Goal: Task Accomplishment & Management: Complete application form

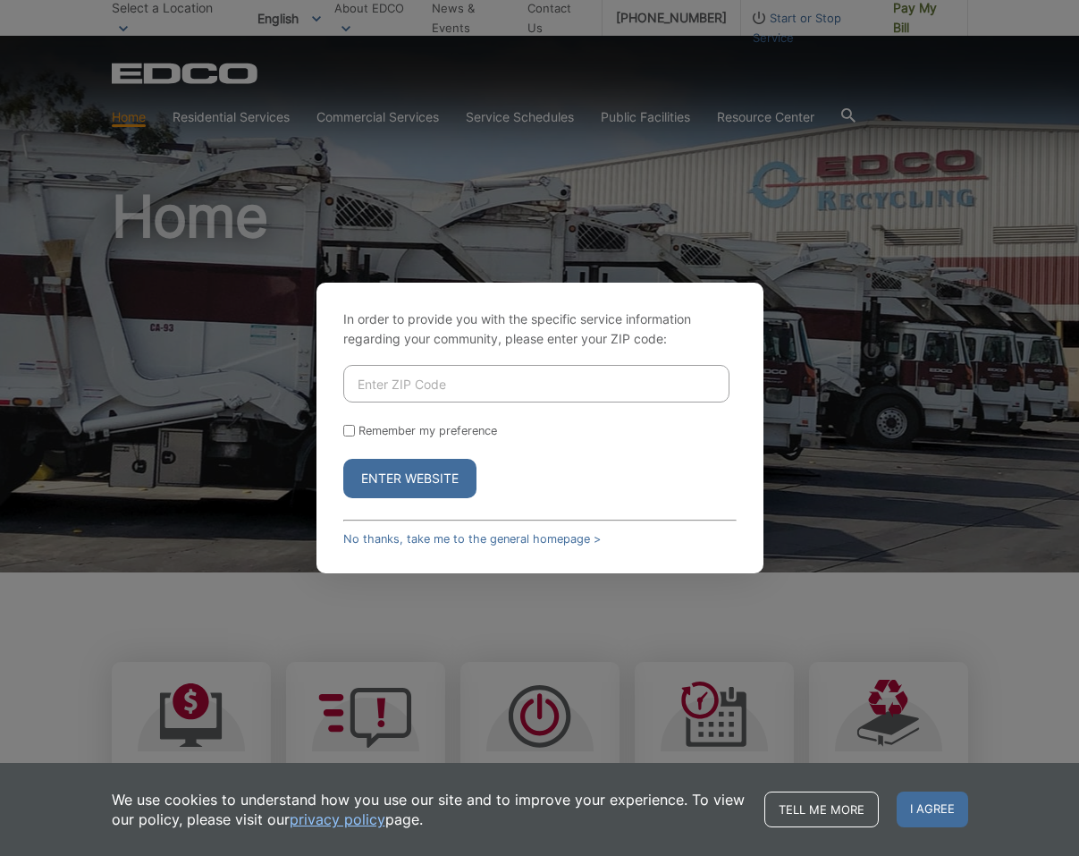
click at [391, 472] on button "Enter Website" at bounding box center [409, 478] width 133 height 39
click at [465, 537] on link "No thanks, take me to the general homepage >" at bounding box center [471, 538] width 257 height 13
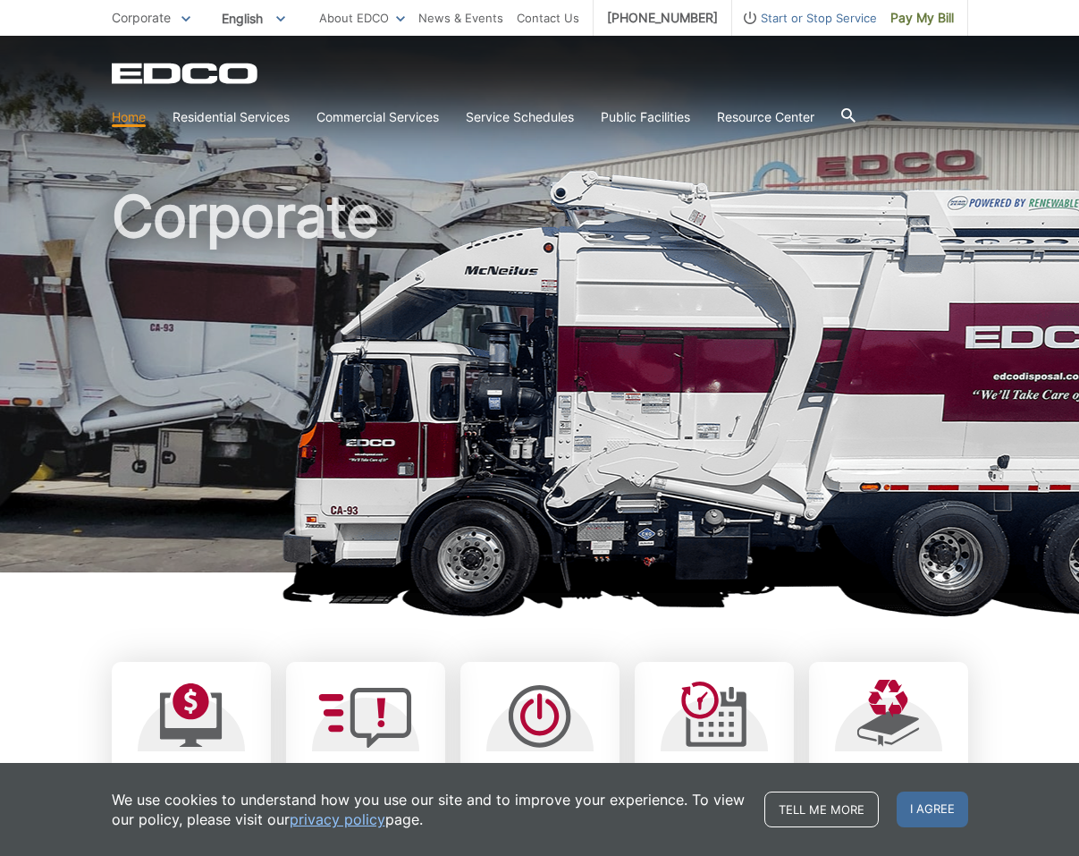
click at [807, 19] on span "Start or Stop Service" at bounding box center [804, 18] width 145 height 20
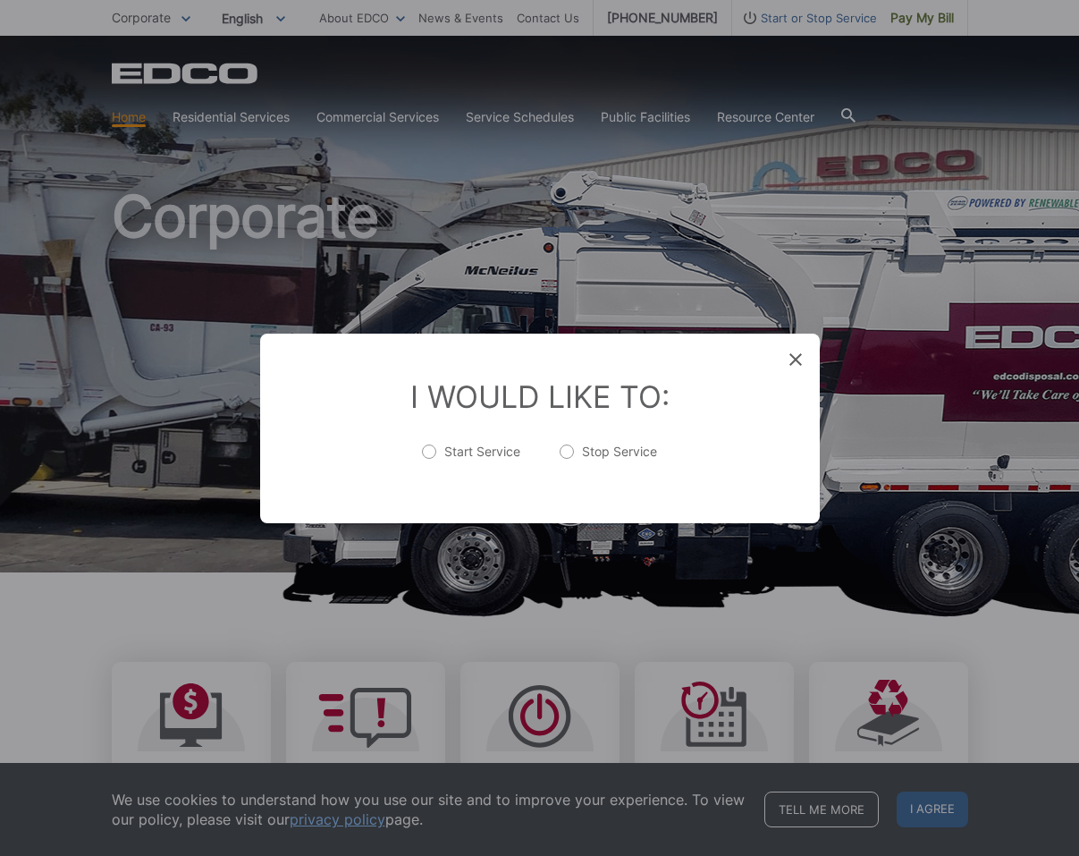
click at [604, 446] on label "Stop Service" at bounding box center [608, 461] width 97 height 36
radio input "true"
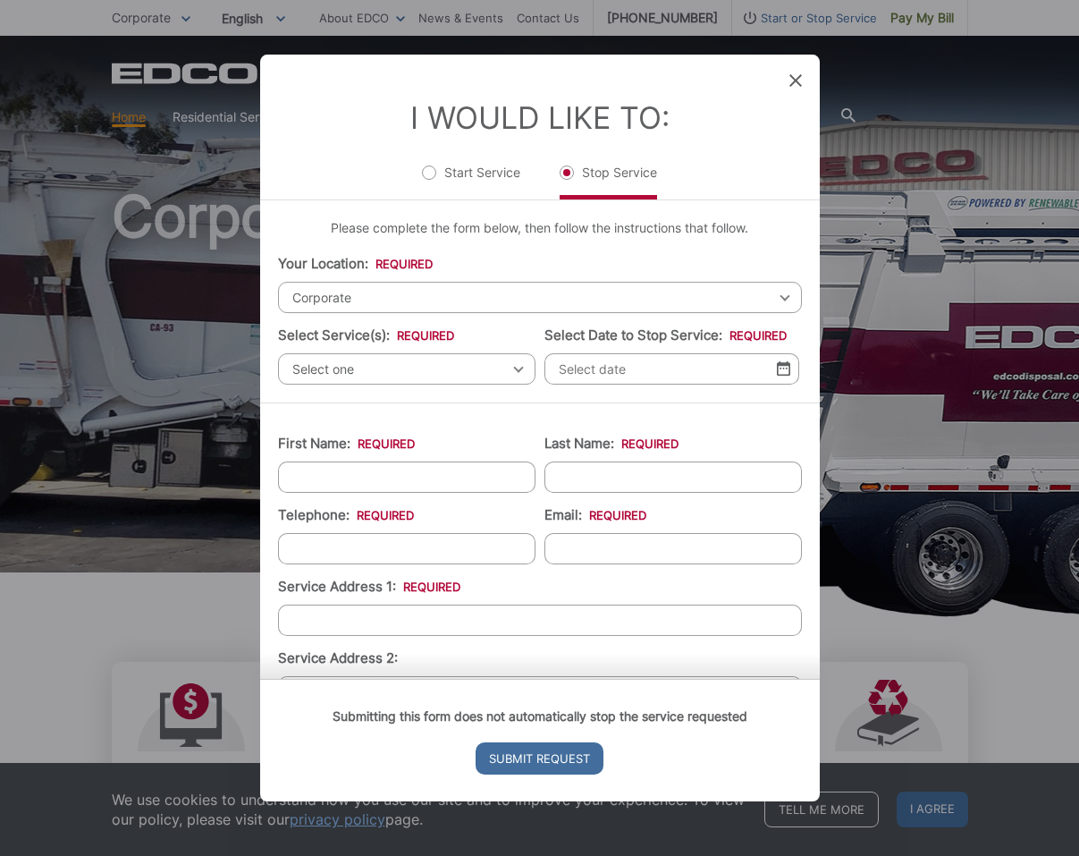
click at [794, 80] on icon at bounding box center [795, 80] width 13 height 13
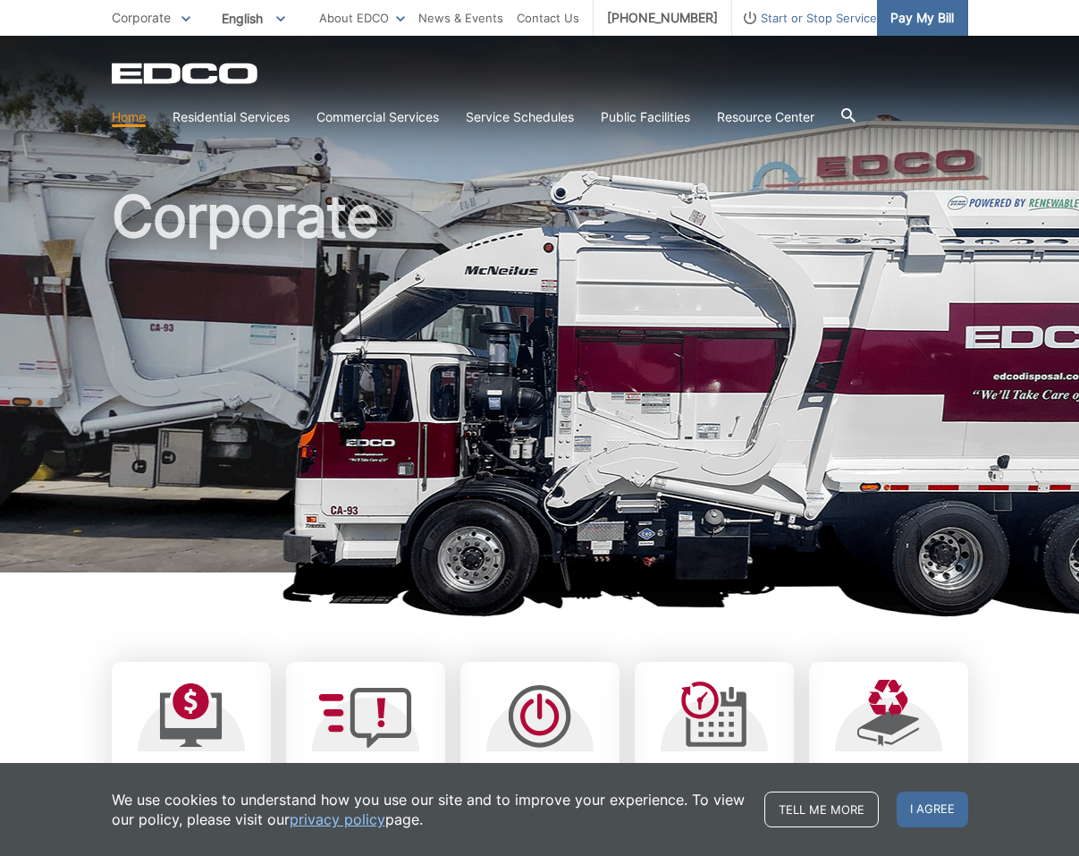
click at [931, 18] on span "Pay My Bill" at bounding box center [921, 18] width 63 height 20
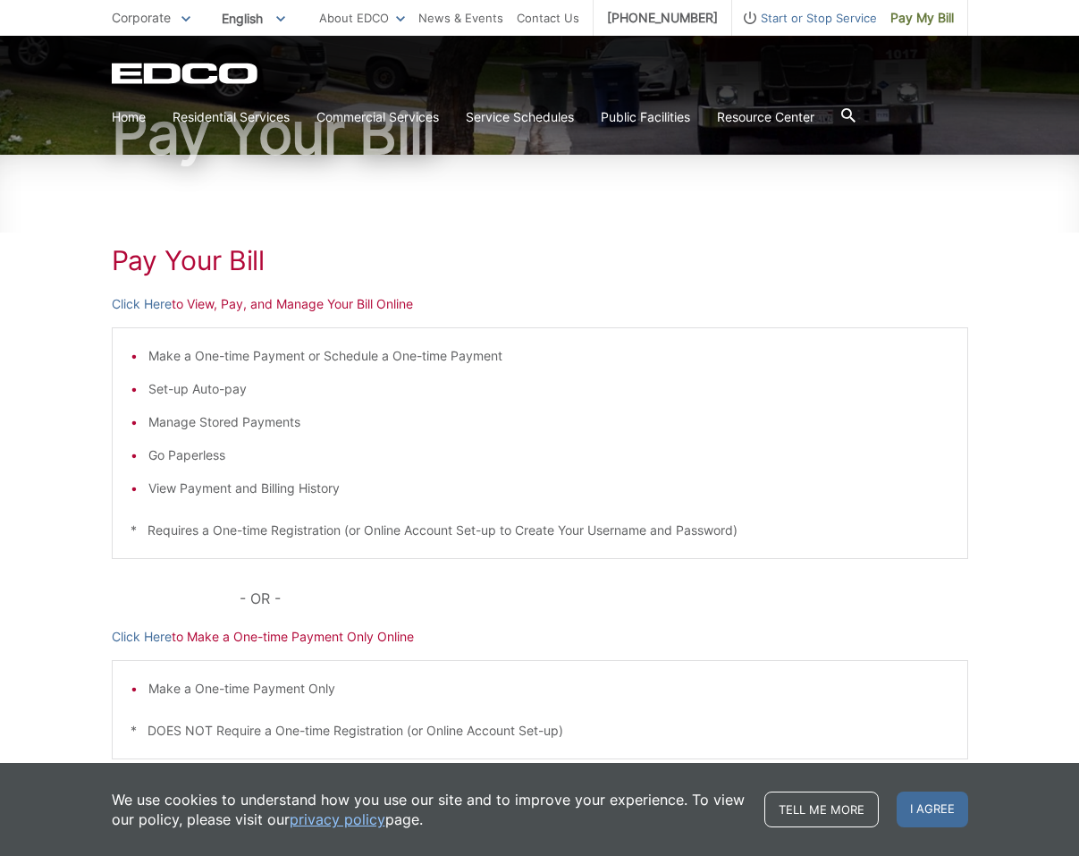
scroll to position [269, 0]
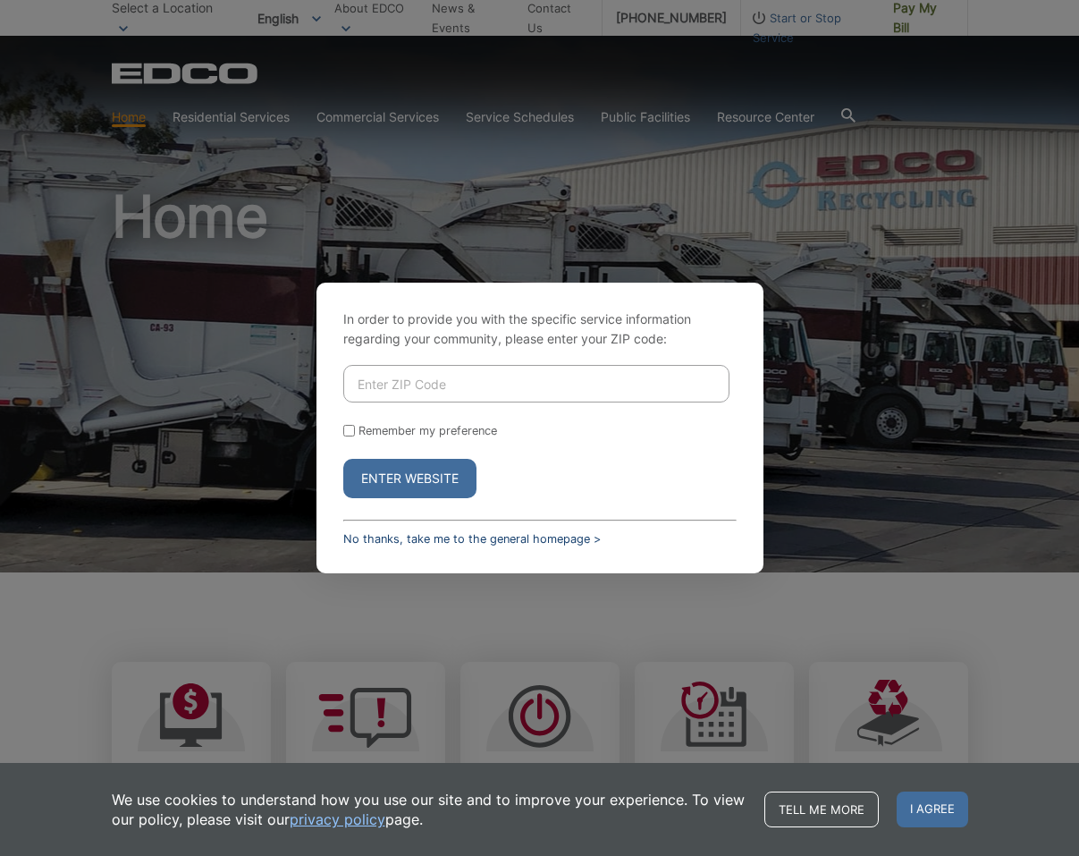
click at [416, 536] on link "No thanks, take me to the general homepage >" at bounding box center [471, 538] width 257 height 13
click at [411, 540] on link "No thanks, take me to the general homepage >" at bounding box center [471, 538] width 257 height 13
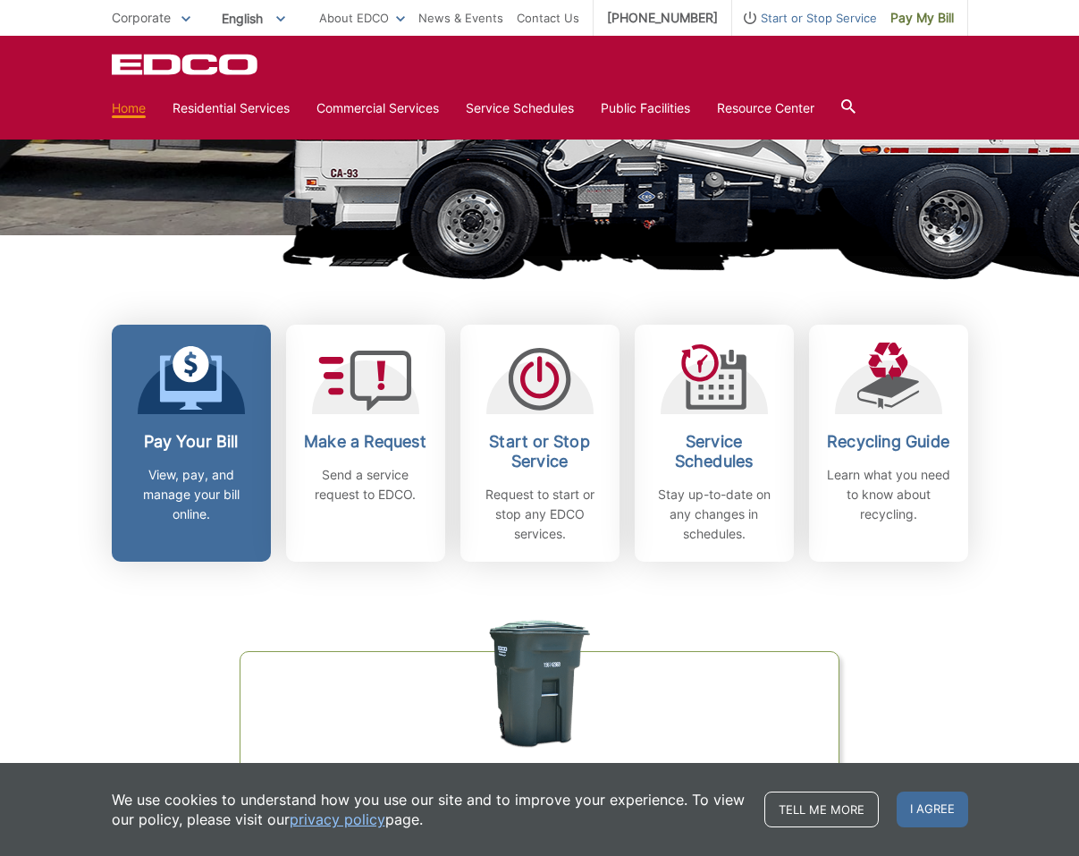
scroll to position [345, 0]
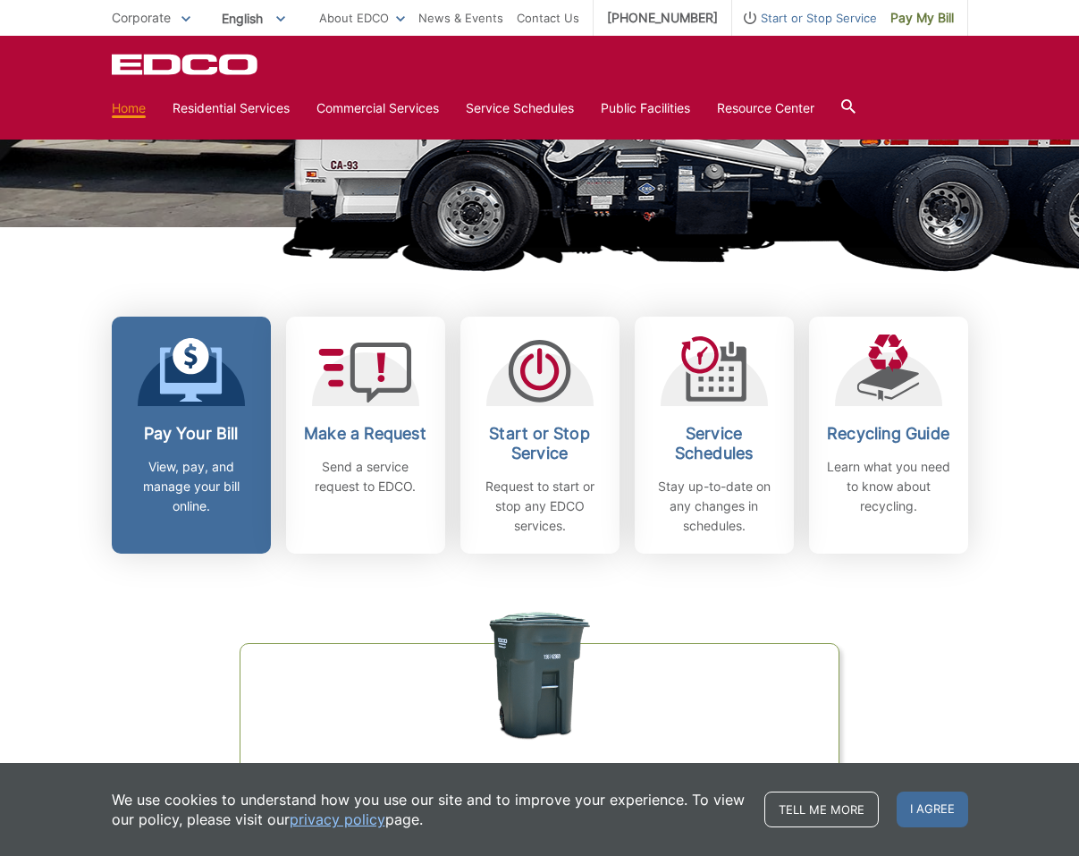
click at [167, 434] on h2 "Pay Your Bill" at bounding box center [191, 434] width 132 height 20
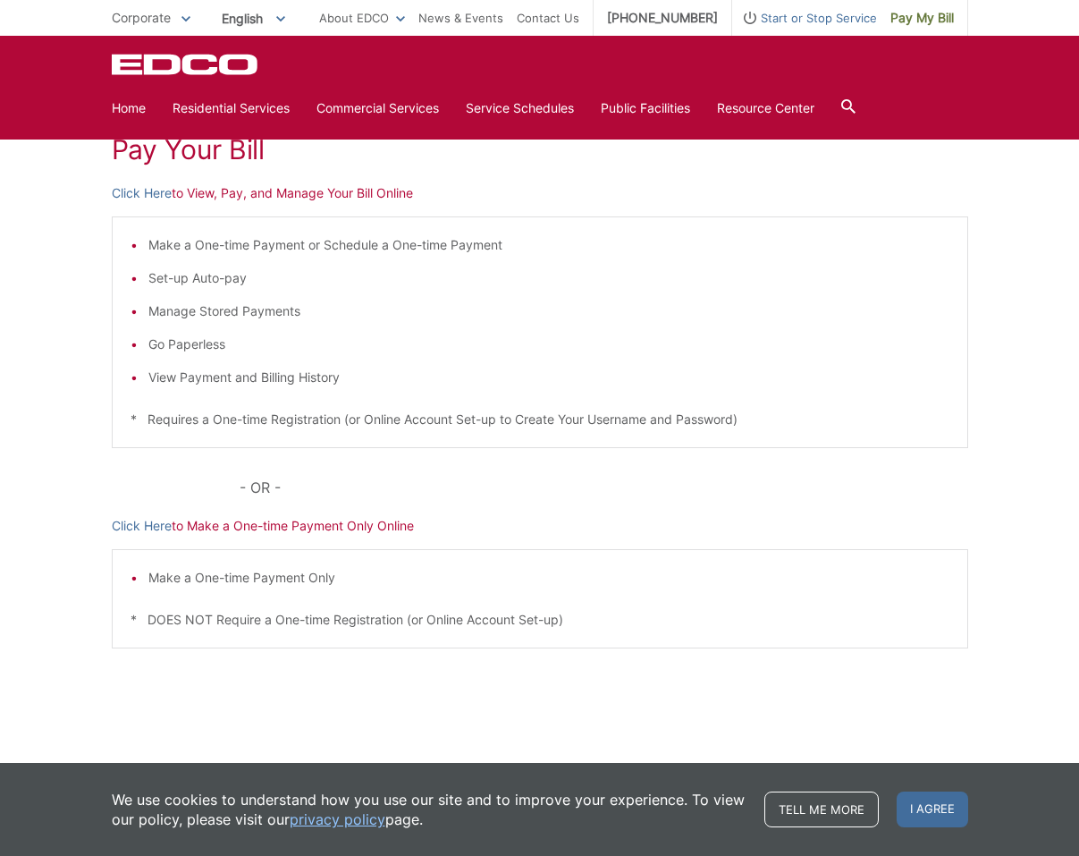
scroll to position [269, 0]
click at [135, 191] on link "Click Here" at bounding box center [142, 193] width 60 height 20
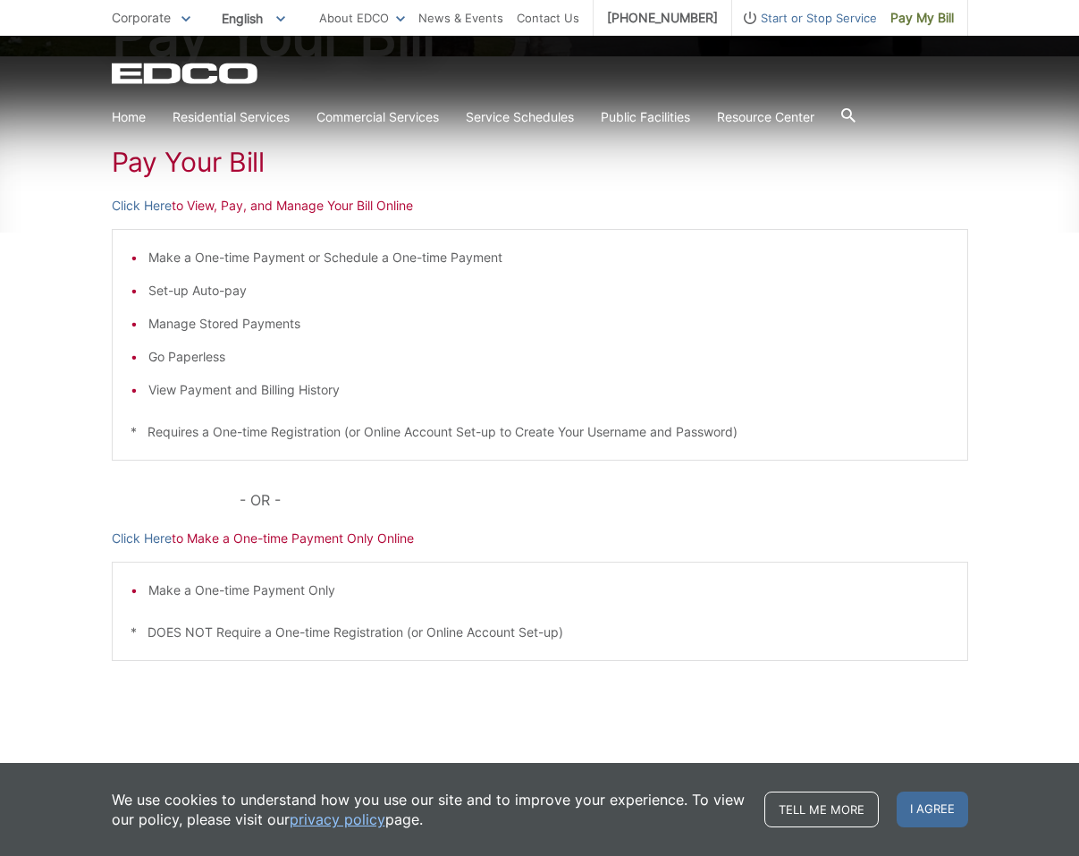
click at [785, 21] on span "Start or Stop Service" at bounding box center [804, 18] width 145 height 20
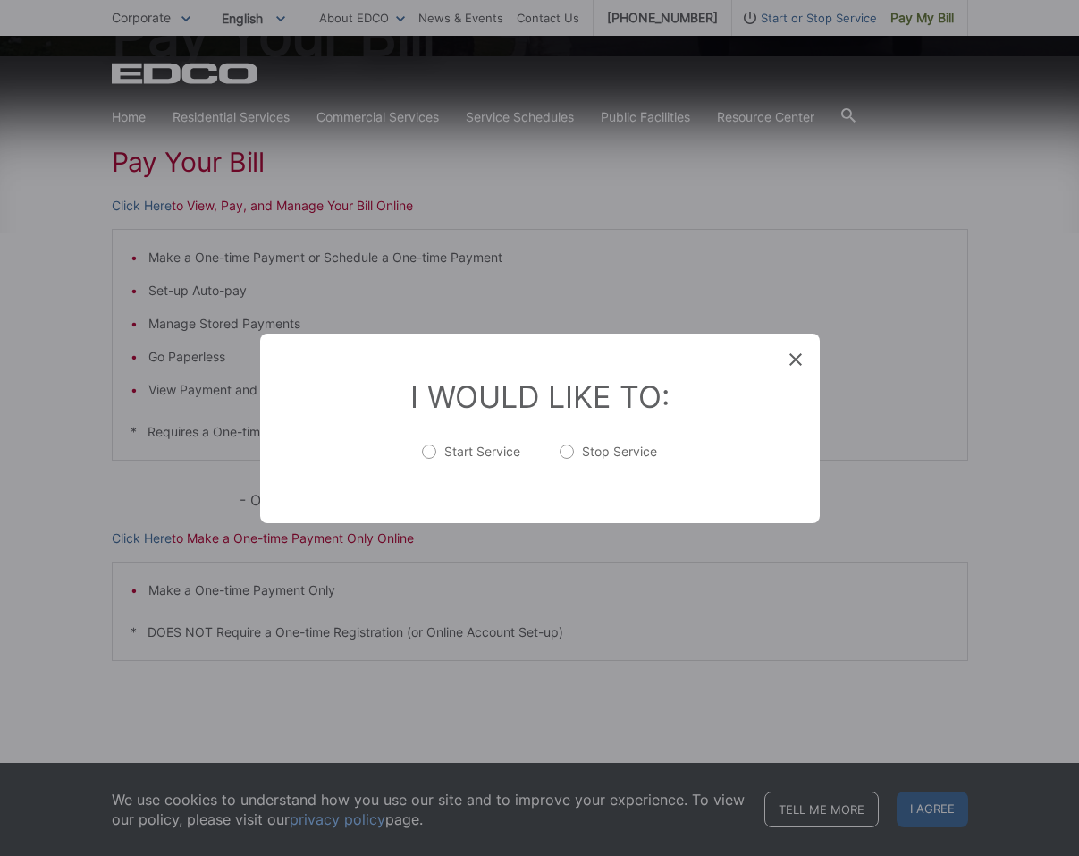
click at [591, 463] on label "Stop Service" at bounding box center [608, 461] width 97 height 36
radio input "true"
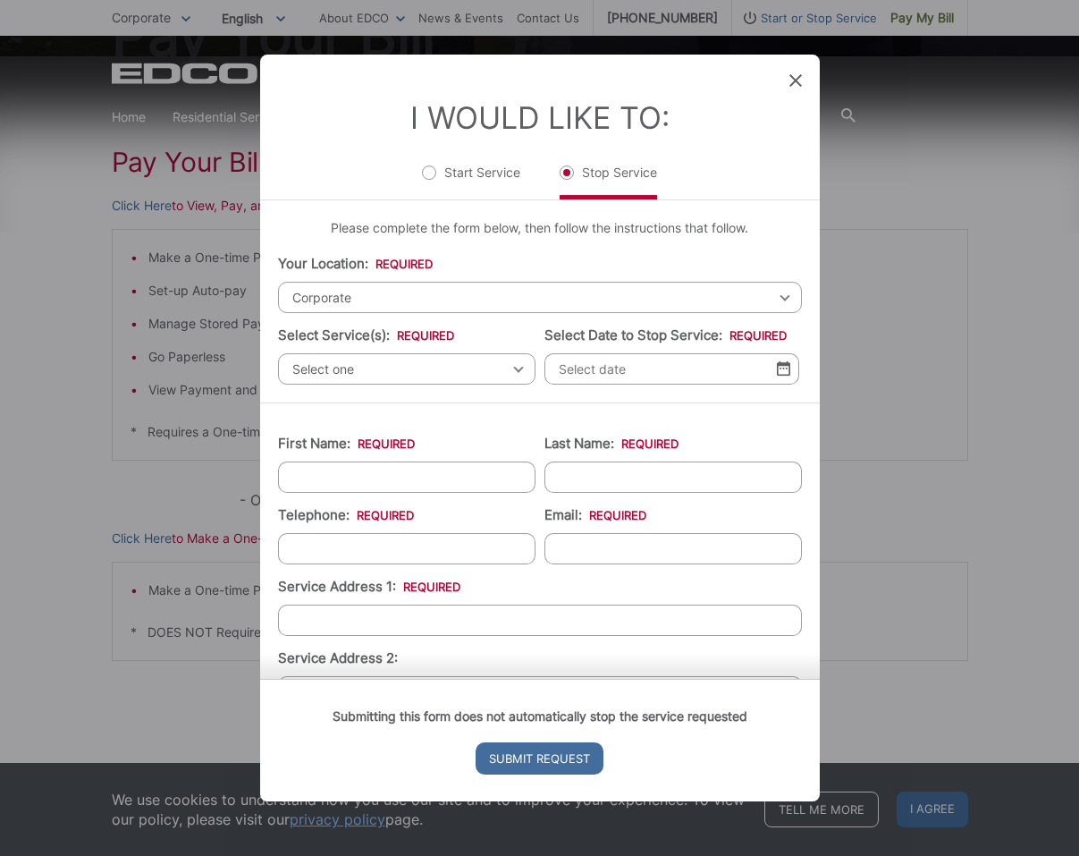
click at [406, 299] on span "Corporate" at bounding box center [540, 297] width 524 height 31
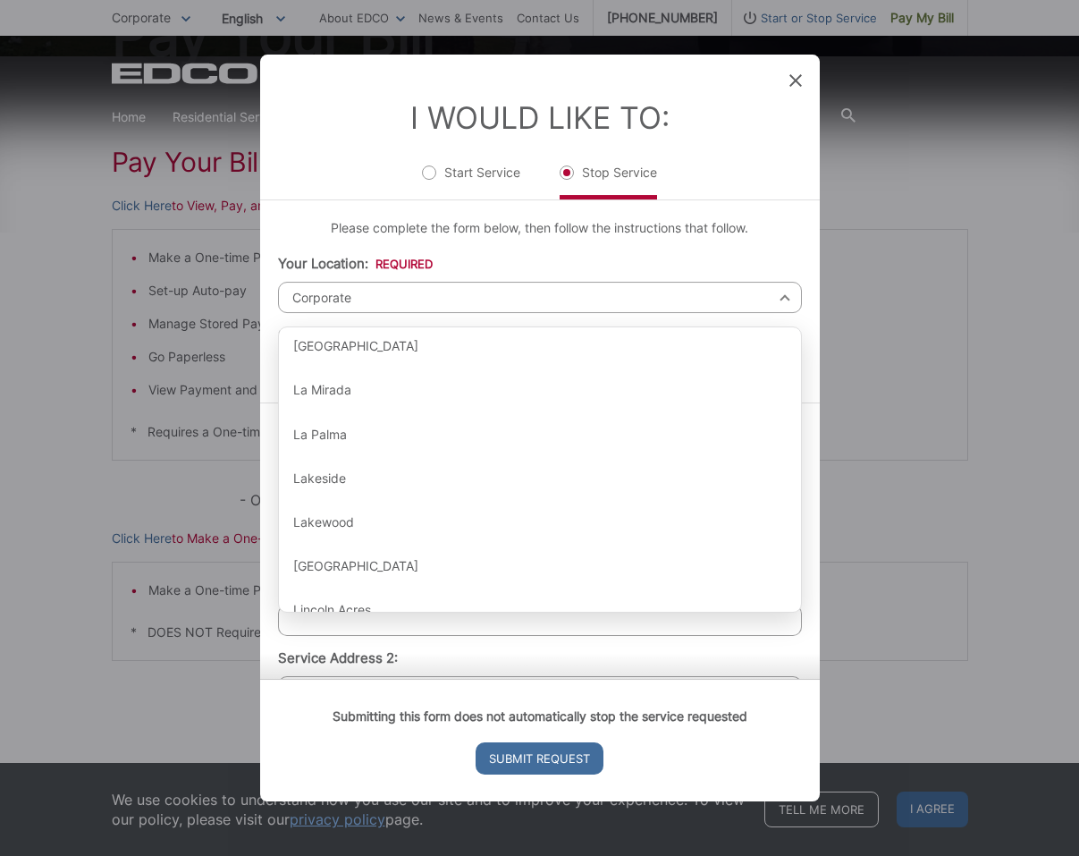
scroll to position [1139, 0]
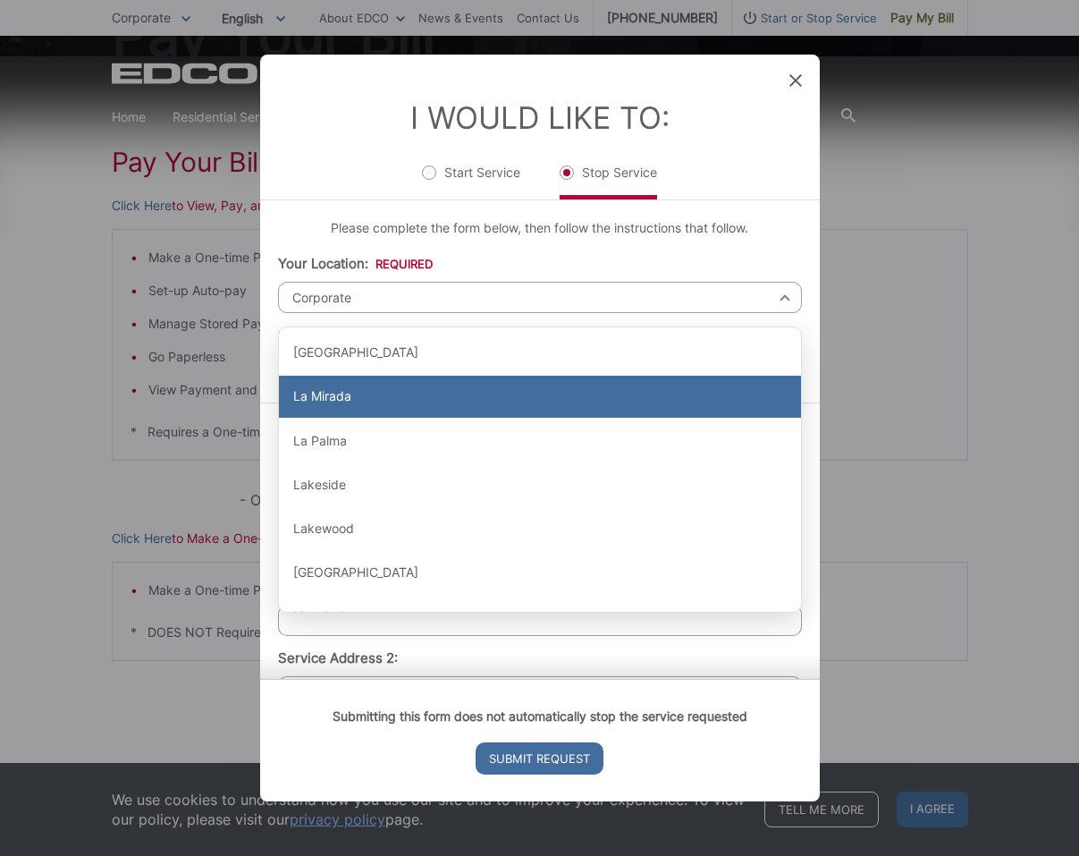
click at [458, 407] on div "La Mirada" at bounding box center [540, 396] width 522 height 43
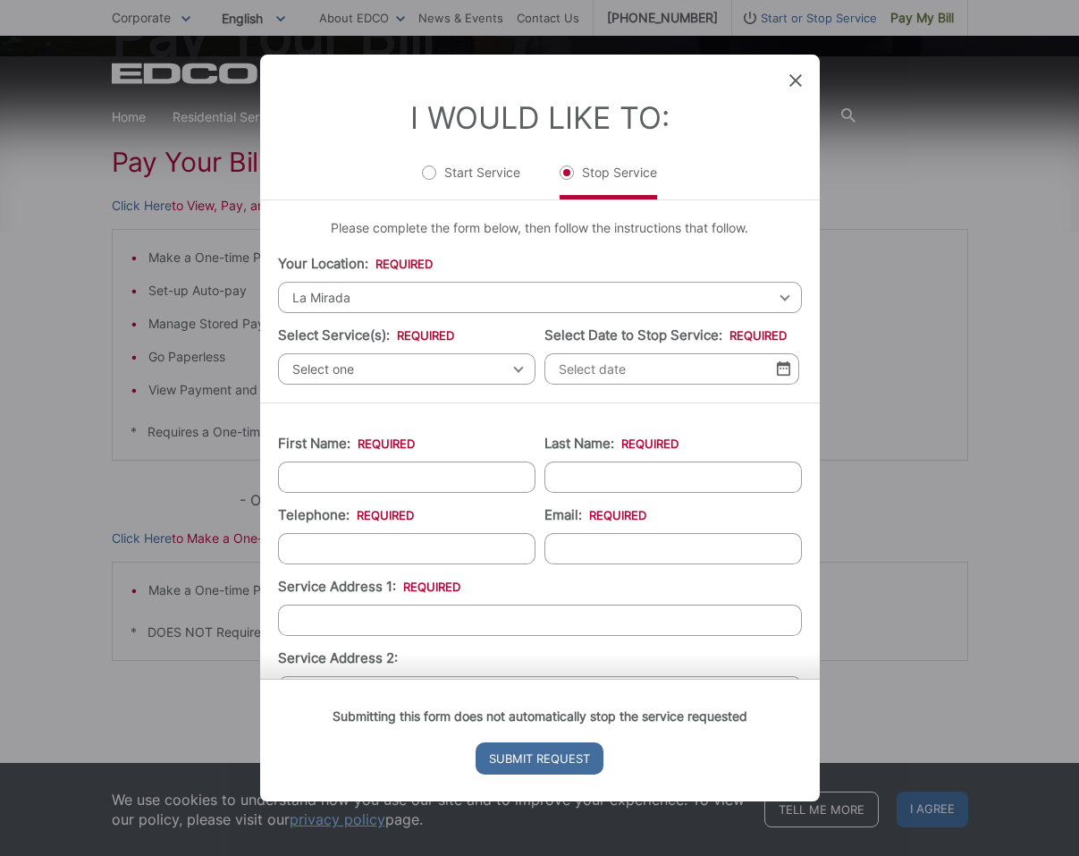
click at [429, 368] on span "Select one" at bounding box center [406, 368] width 257 height 31
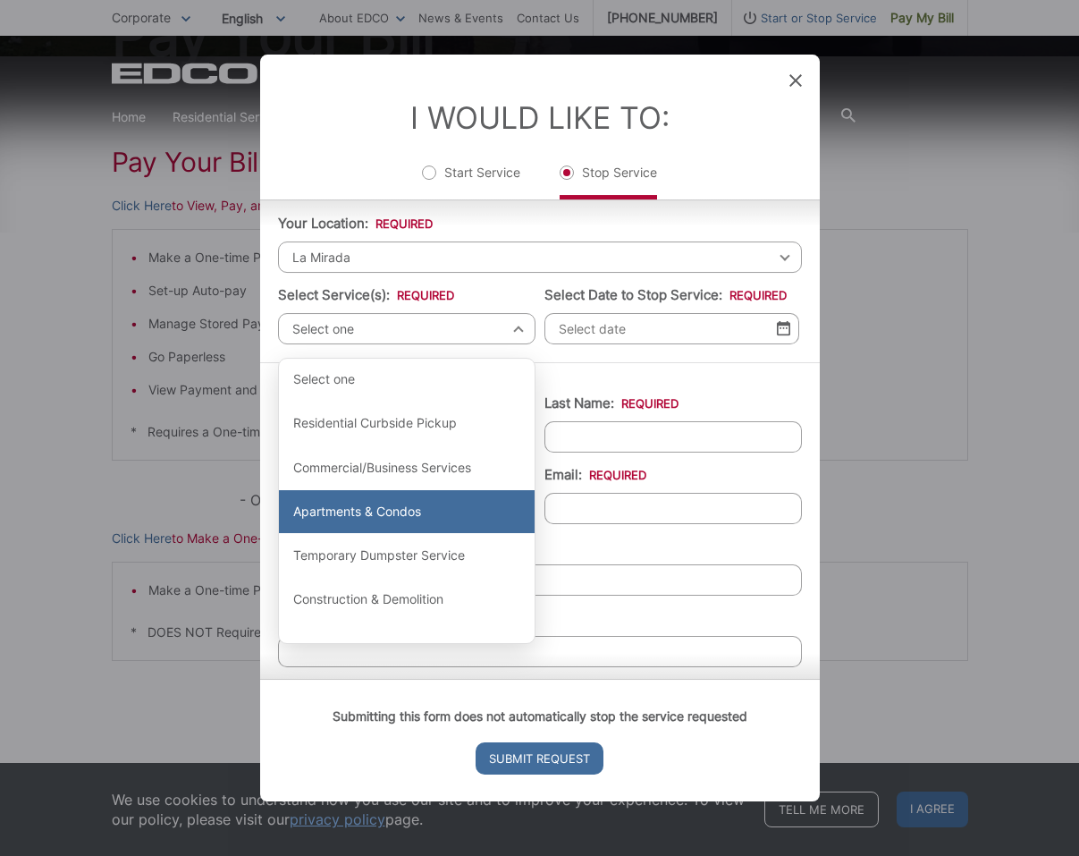
scroll to position [46, 0]
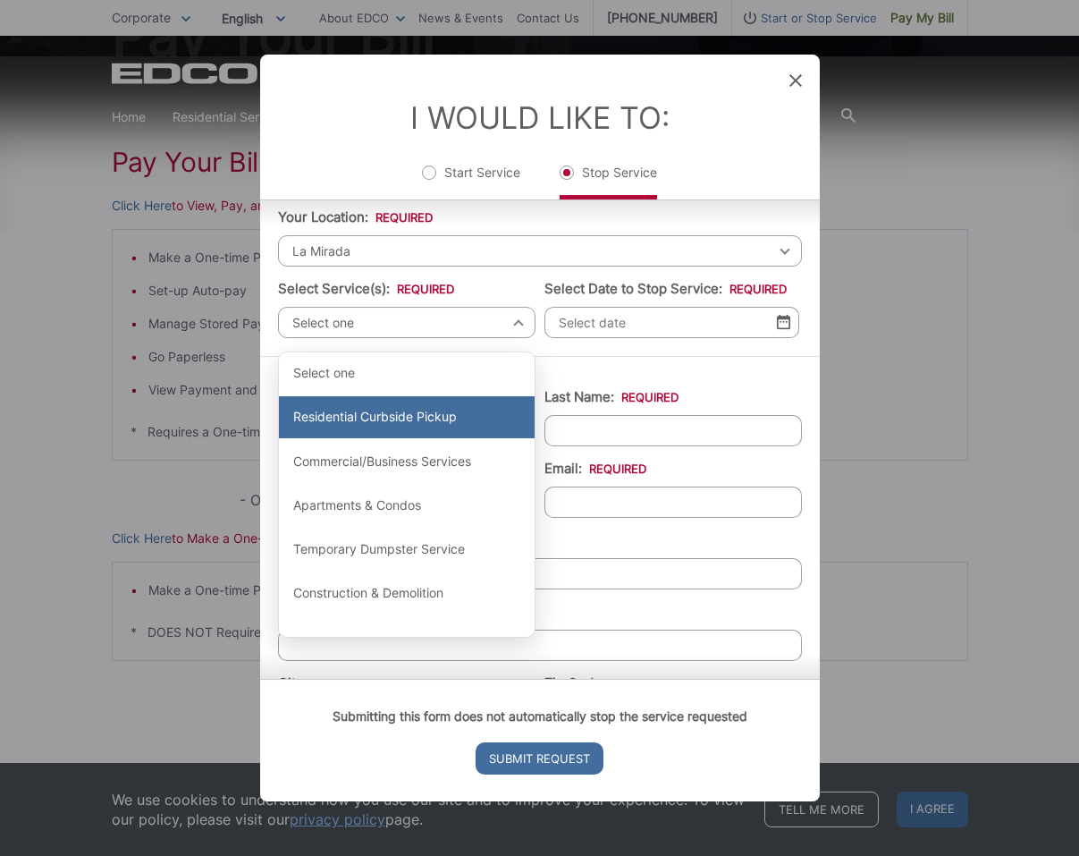
click at [455, 428] on div "Residential Curbside Pickup" at bounding box center [407, 417] width 256 height 43
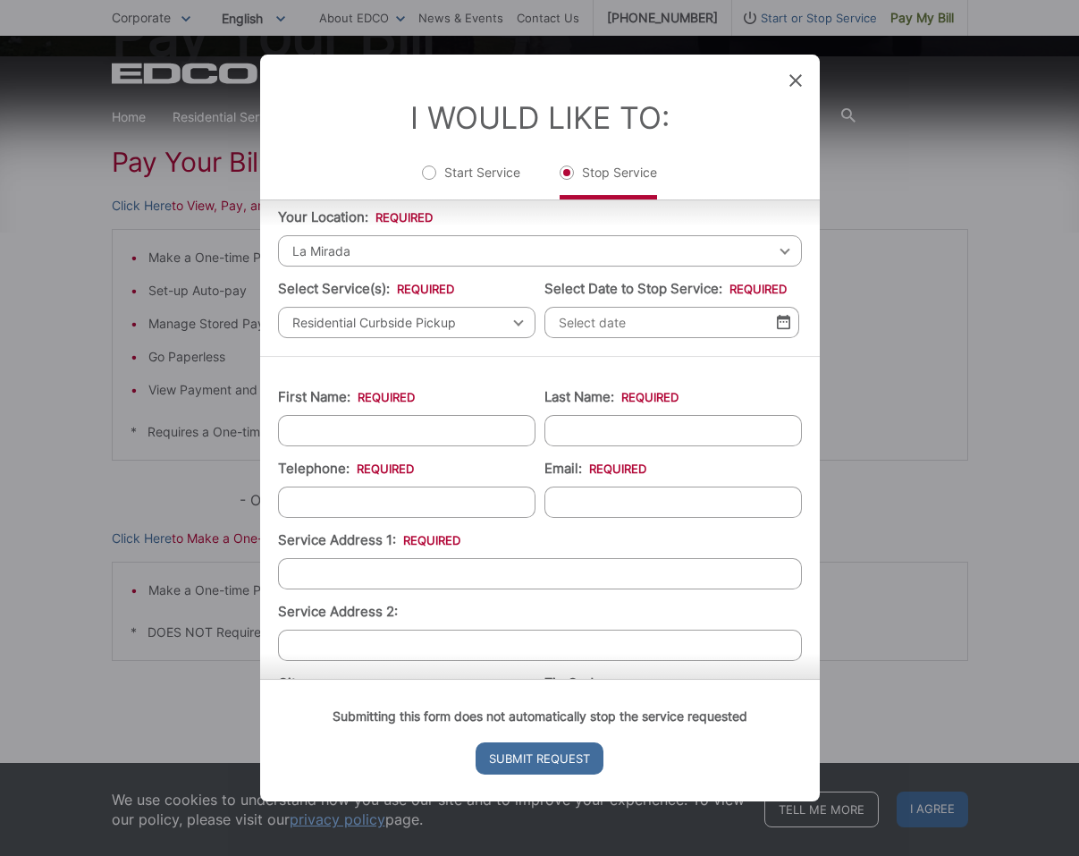
click at [682, 323] on input "Select Date to Stop Service: *" at bounding box center [671, 322] width 255 height 31
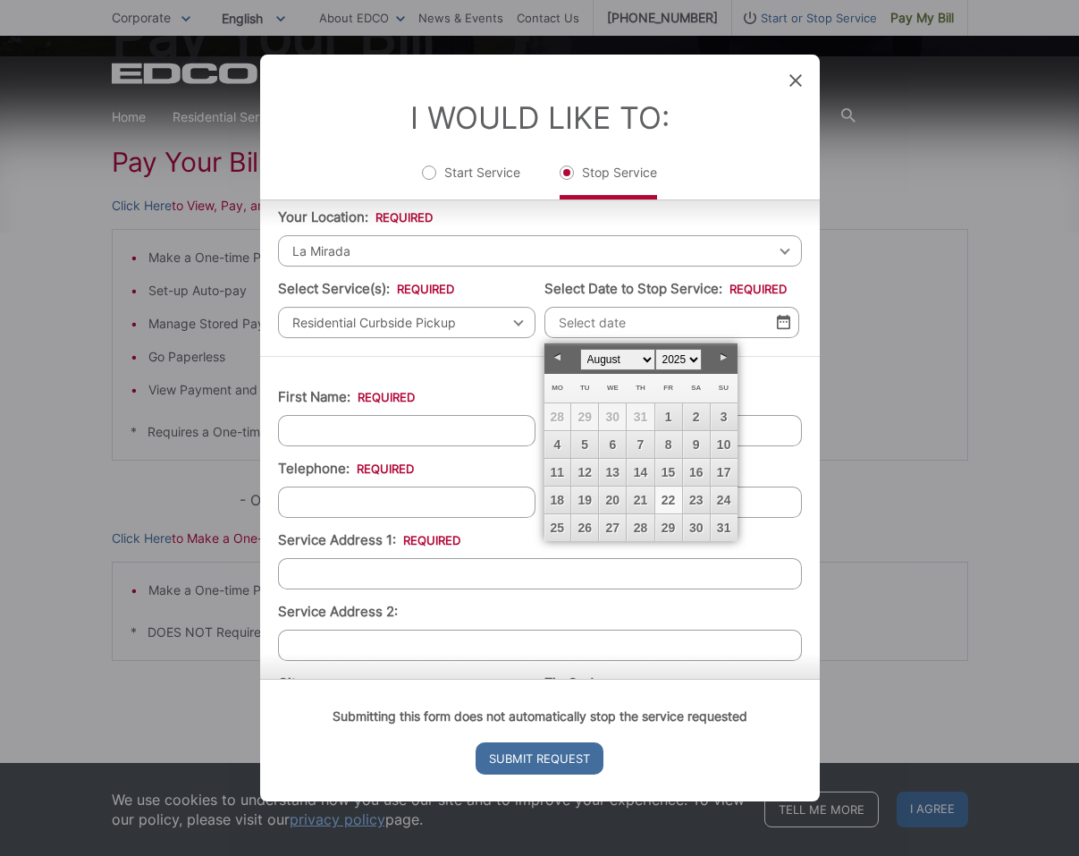
click at [671, 503] on link "22" at bounding box center [668, 499] width 27 height 27
type input "[DATE]"
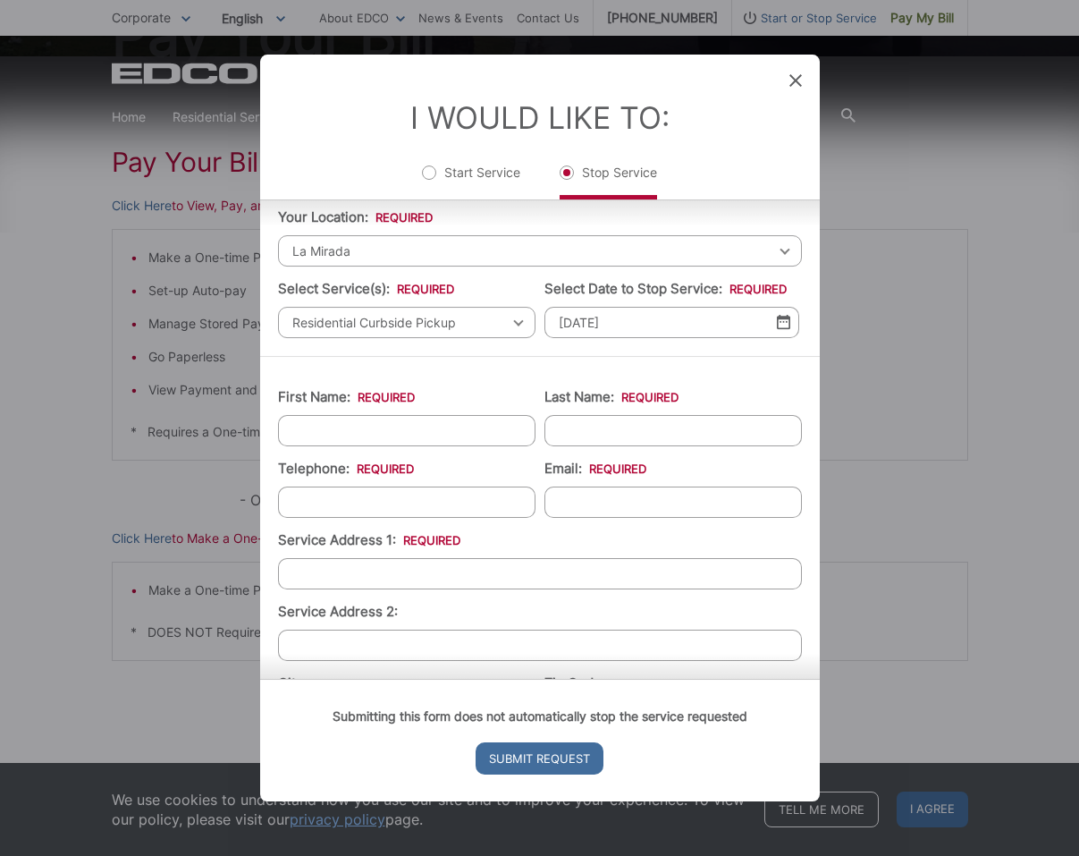
click at [389, 442] on input "First Name: *" at bounding box center [406, 430] width 257 height 31
type input "Taeyoung"
type input "Shim"
type input "6614783446"
type input "[EMAIL_ADDRESS][DOMAIN_NAME]"
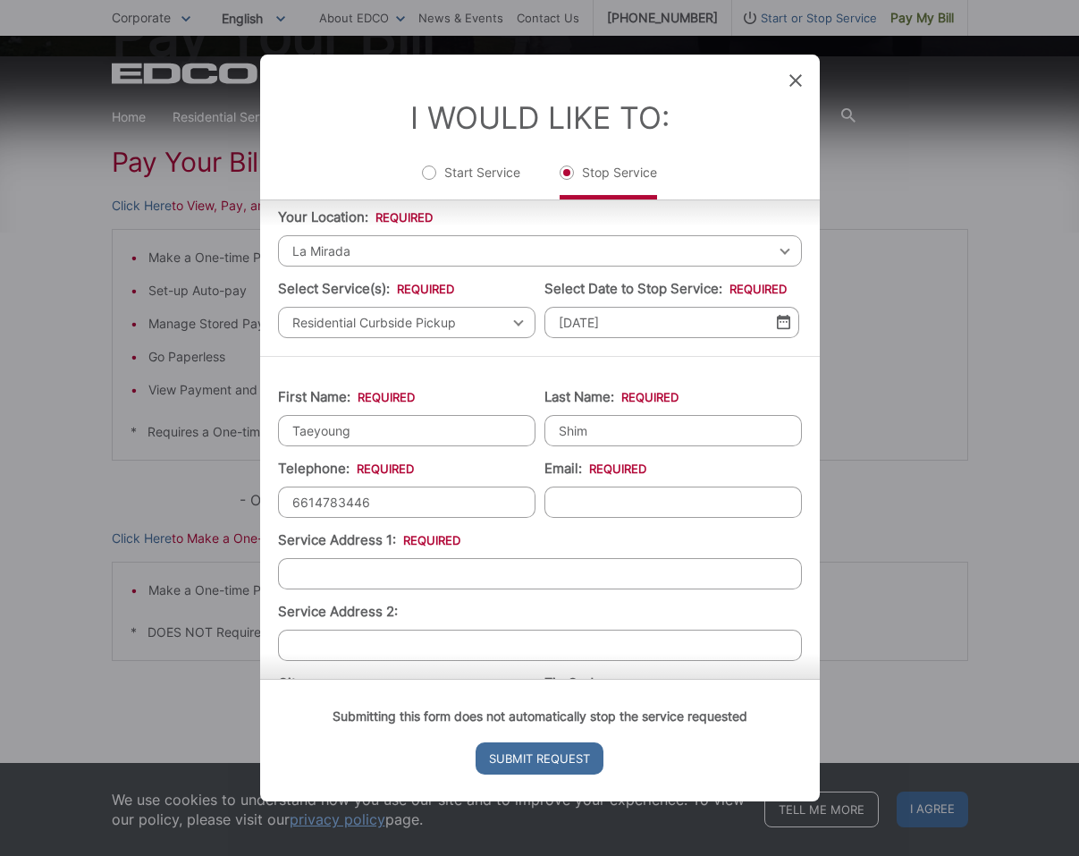
type input "[STREET_ADDRESS]"
type input "La Mirada"
type input "90638-2506"
type input "[STREET_ADDRESS]"
type input "[PHONE_NUMBER]"
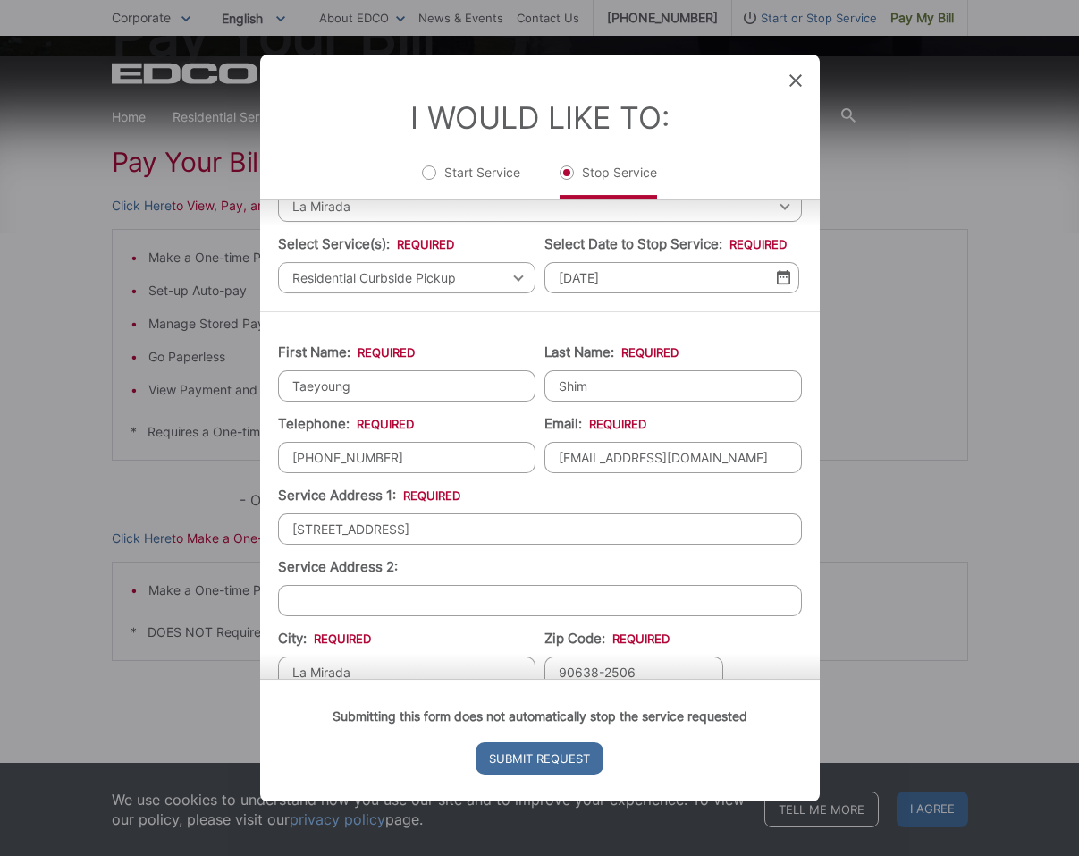
scroll to position [97, 0]
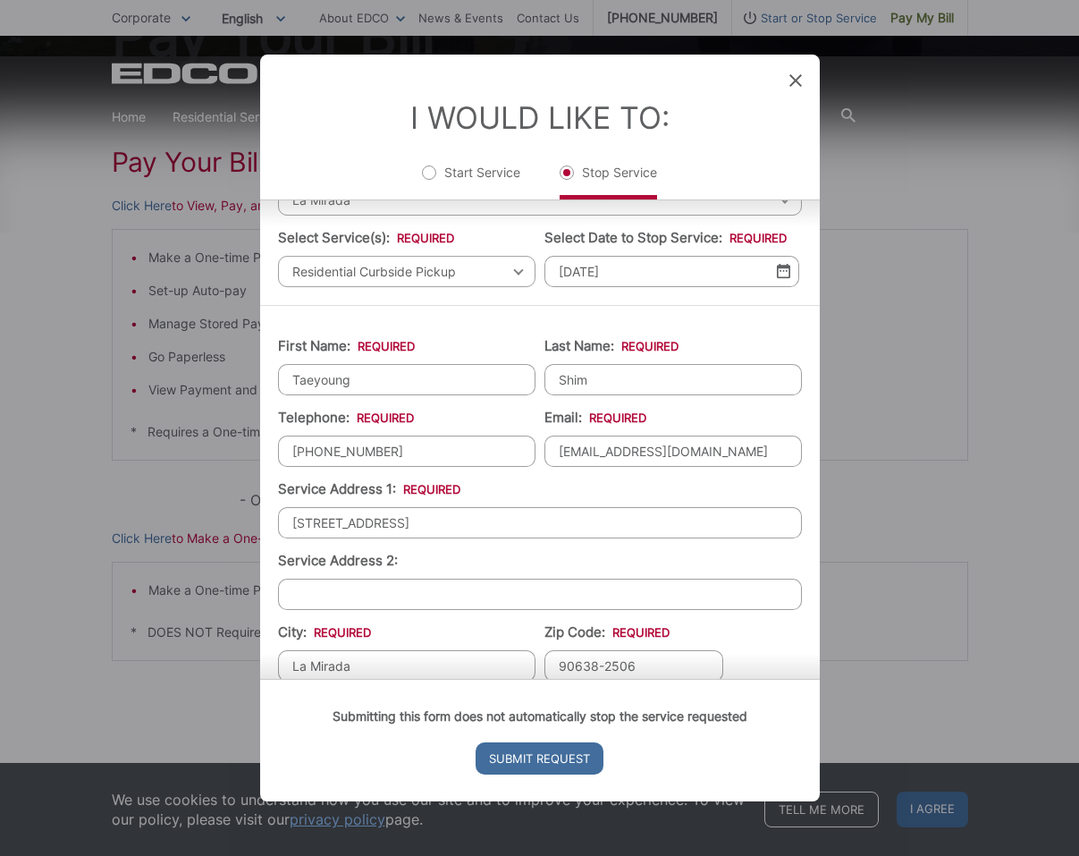
drag, startPoint x: 408, startPoint y: 528, endPoint x: 648, endPoint y: 534, distance: 240.5
click at [648, 534] on input "[STREET_ADDRESS]" at bounding box center [540, 522] width 524 height 31
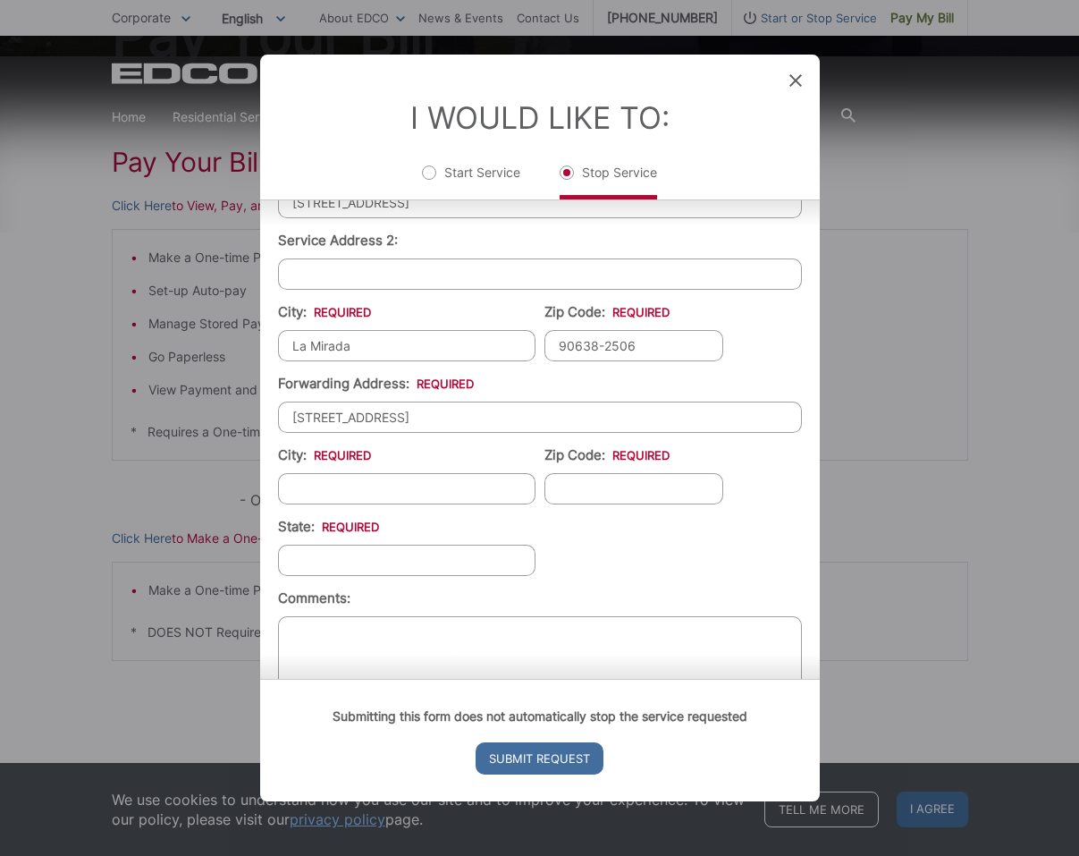
scroll to position [419, 0]
type input "[STREET_ADDRESS]"
drag, startPoint x: 537, startPoint y: 425, endPoint x: 208, endPoint y: 420, distance: 329.0
click at [209, 420] on div "Entry Status None In Progress Completed None None In Progress Completed I Would…" at bounding box center [539, 428] width 1079 height 856
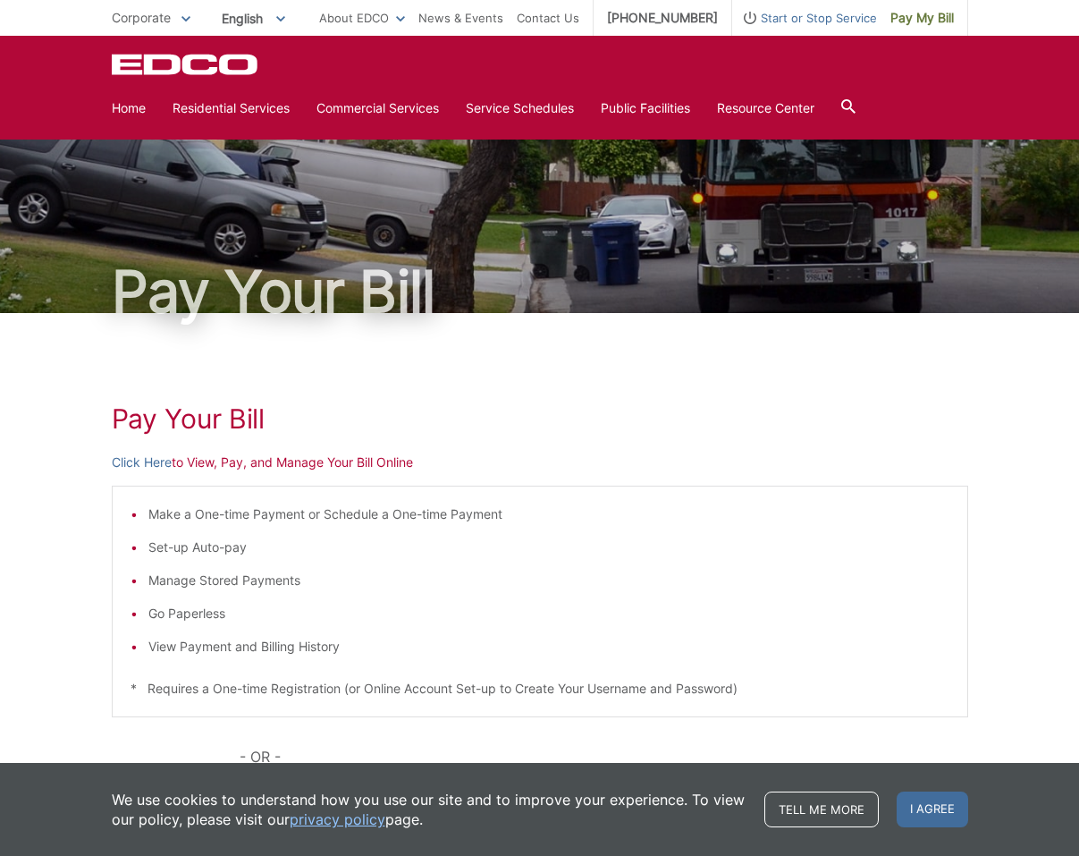
scroll to position [0, 0]
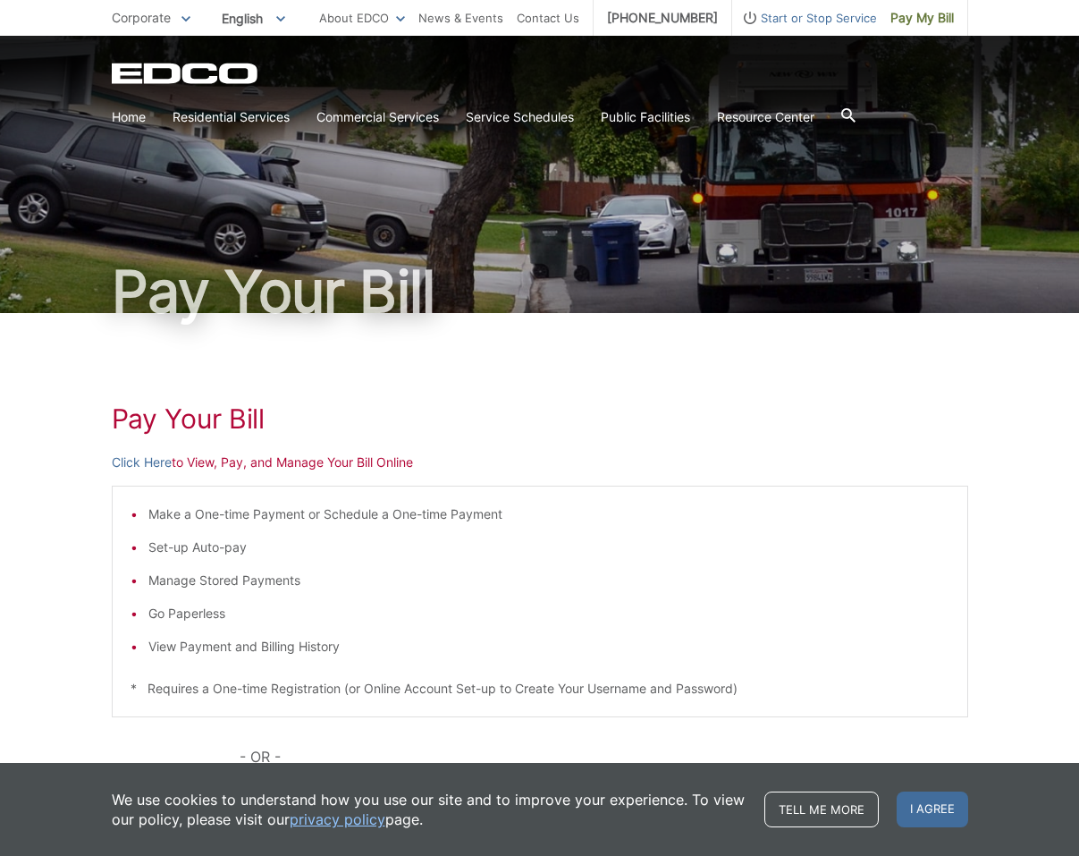
click at [823, 21] on span "Start or Stop Service" at bounding box center [804, 18] width 145 height 20
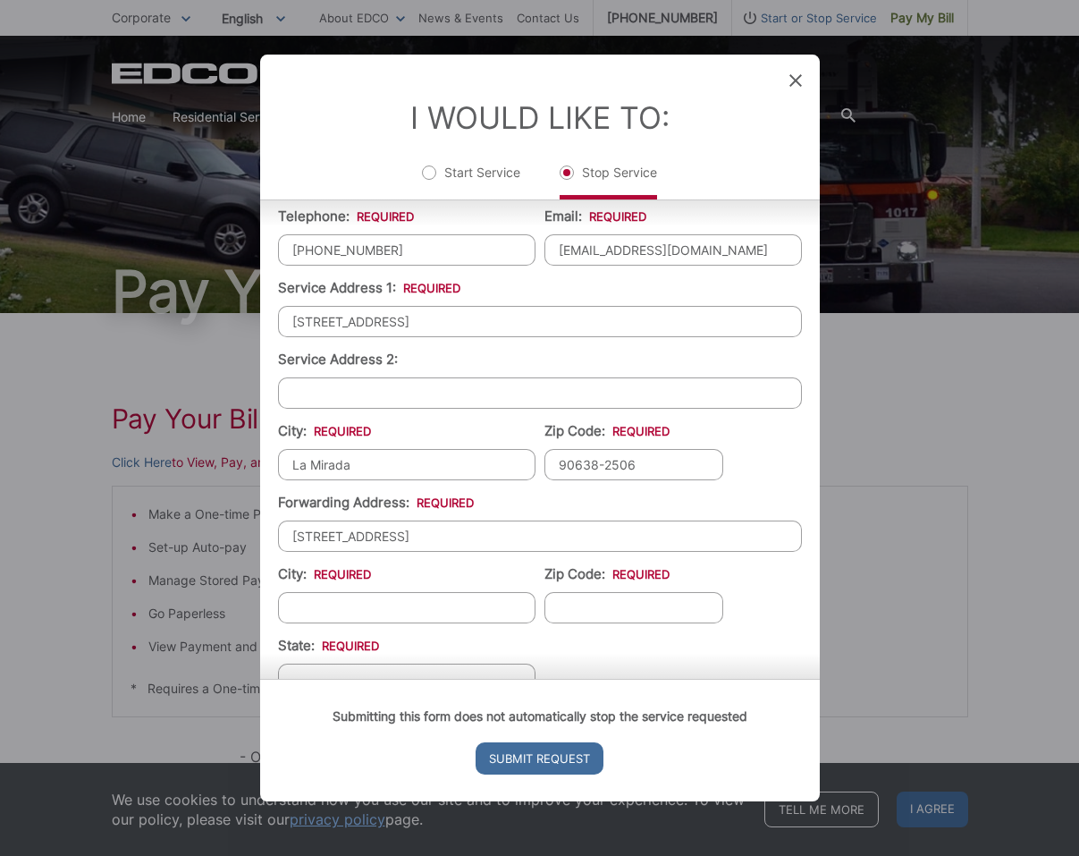
scroll to position [330, 0]
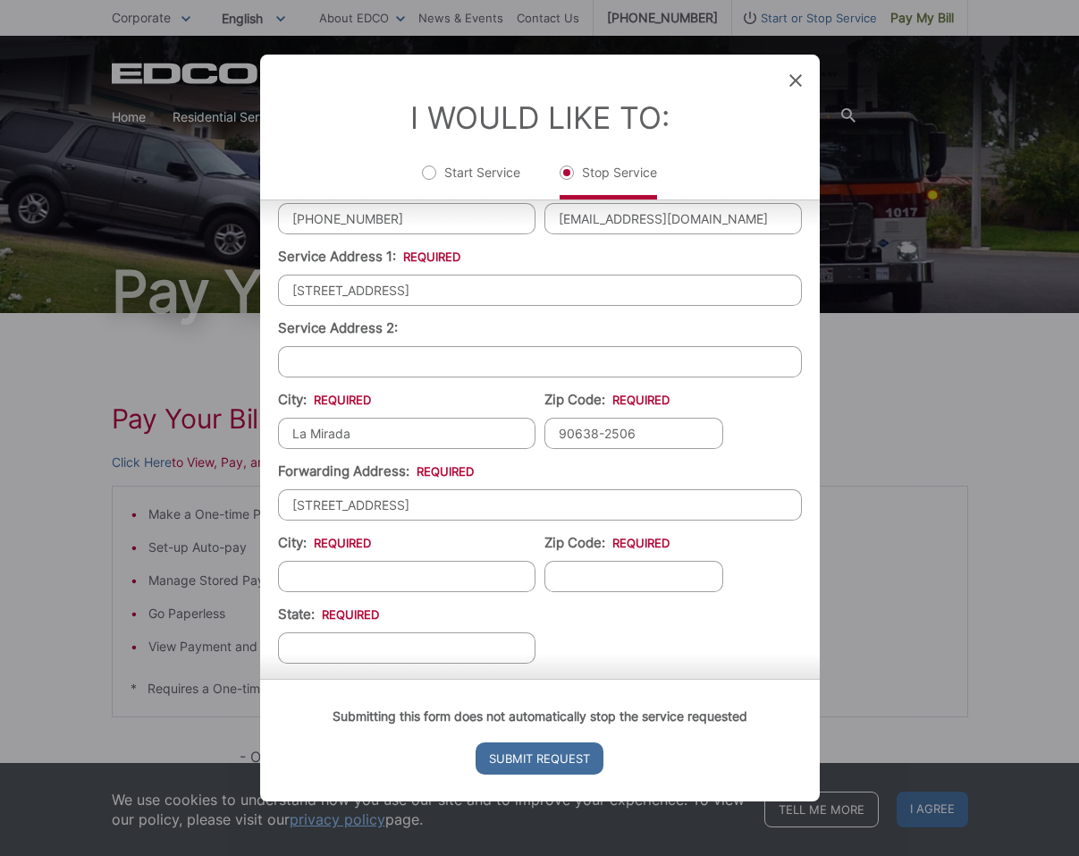
click at [541, 505] on input "[STREET_ADDRESS]" at bounding box center [540, 504] width 524 height 31
drag, startPoint x: 563, startPoint y: 511, endPoint x: 234, endPoint y: 507, distance: 329.0
click at [234, 507] on div "Entry Status None In Progress Completed None None In Progress Completed I Would…" at bounding box center [539, 428] width 1079 height 856
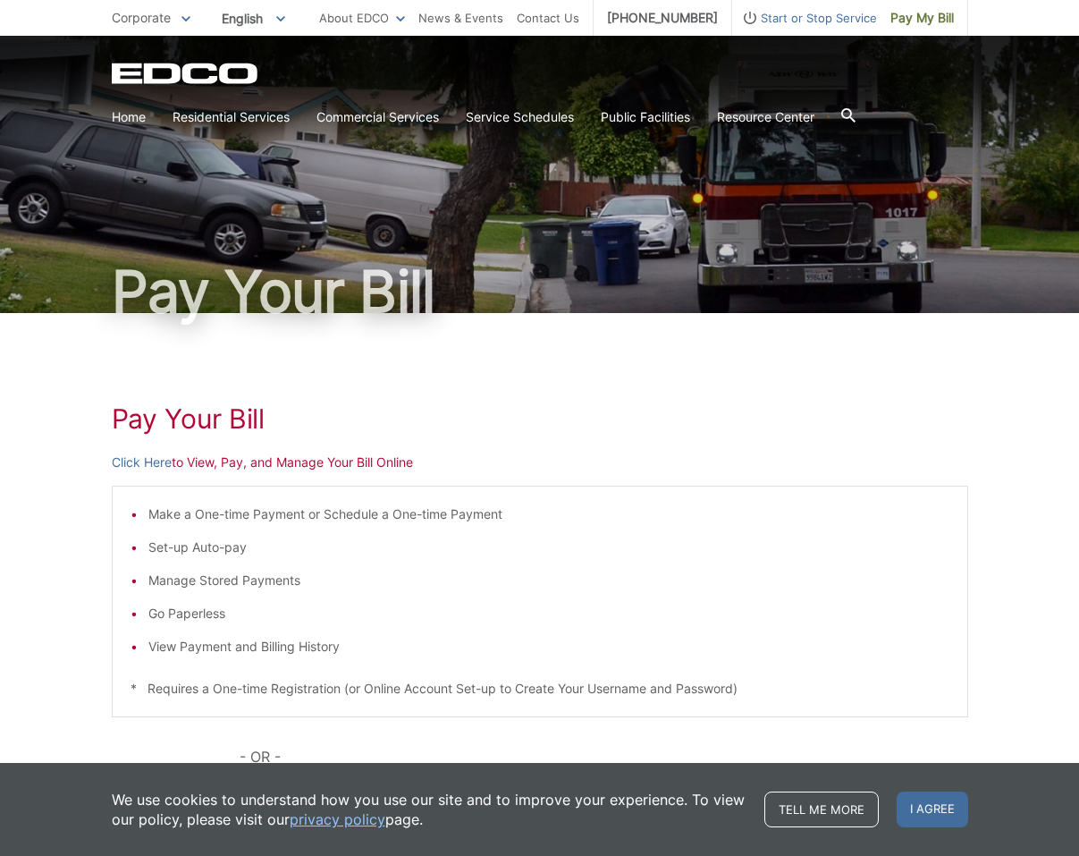
click at [829, 21] on span "Start or Stop Service" at bounding box center [804, 18] width 145 height 20
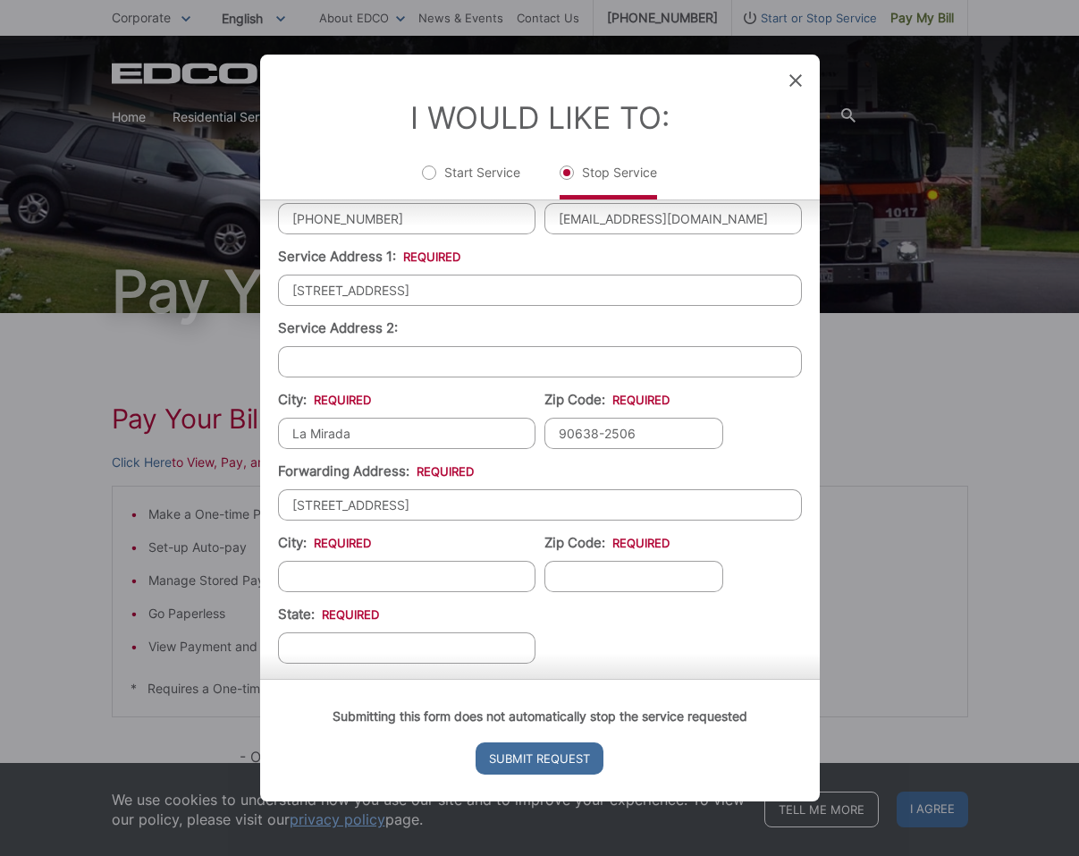
click at [477, 508] on input "[STREET_ADDRESS]" at bounding box center [540, 504] width 524 height 31
click at [562, 510] on input "[STREET_ADDRESS]" at bounding box center [540, 504] width 524 height 31
type input "[STREET_ADDRESS]"
type input "[PERSON_NAME]"
type input "76053"
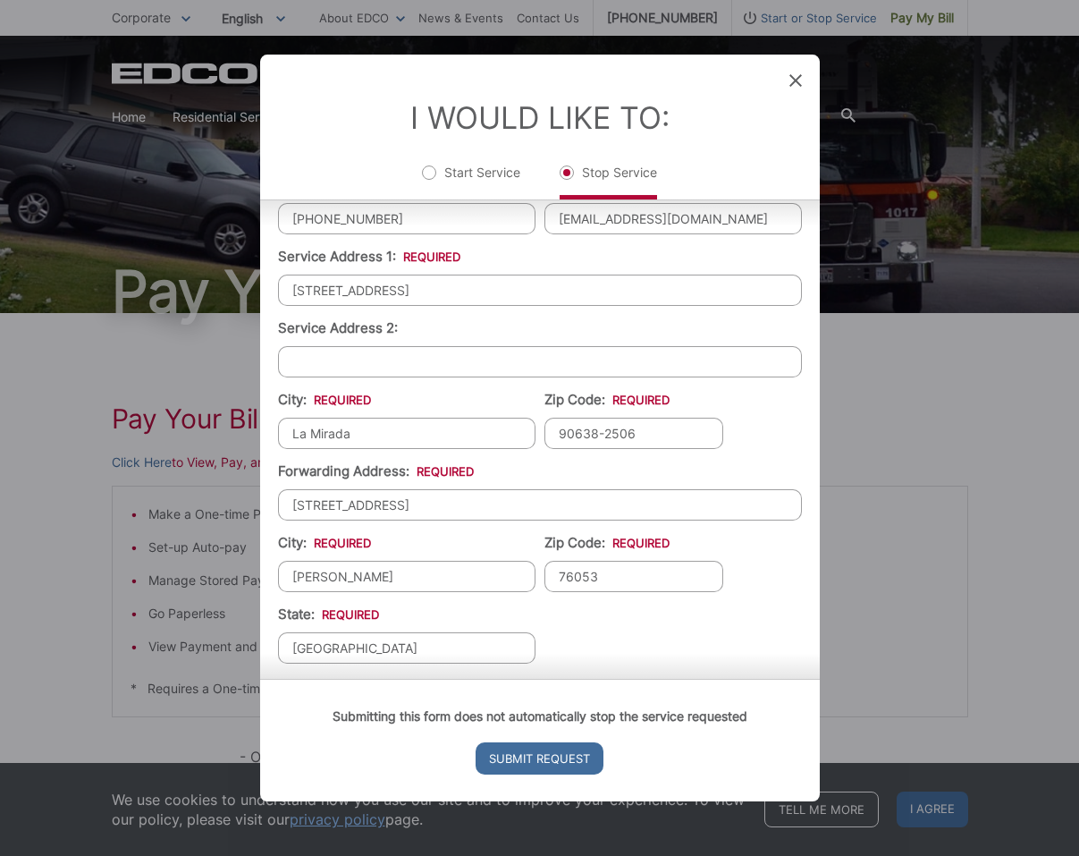
type input "[GEOGRAPHIC_DATA]"
click at [751, 620] on ul "First Name: * [PERSON_NAME] Last Name: * Shim Telephone: * [PHONE_NUMBER] Email…" at bounding box center [540, 444] width 524 height 707
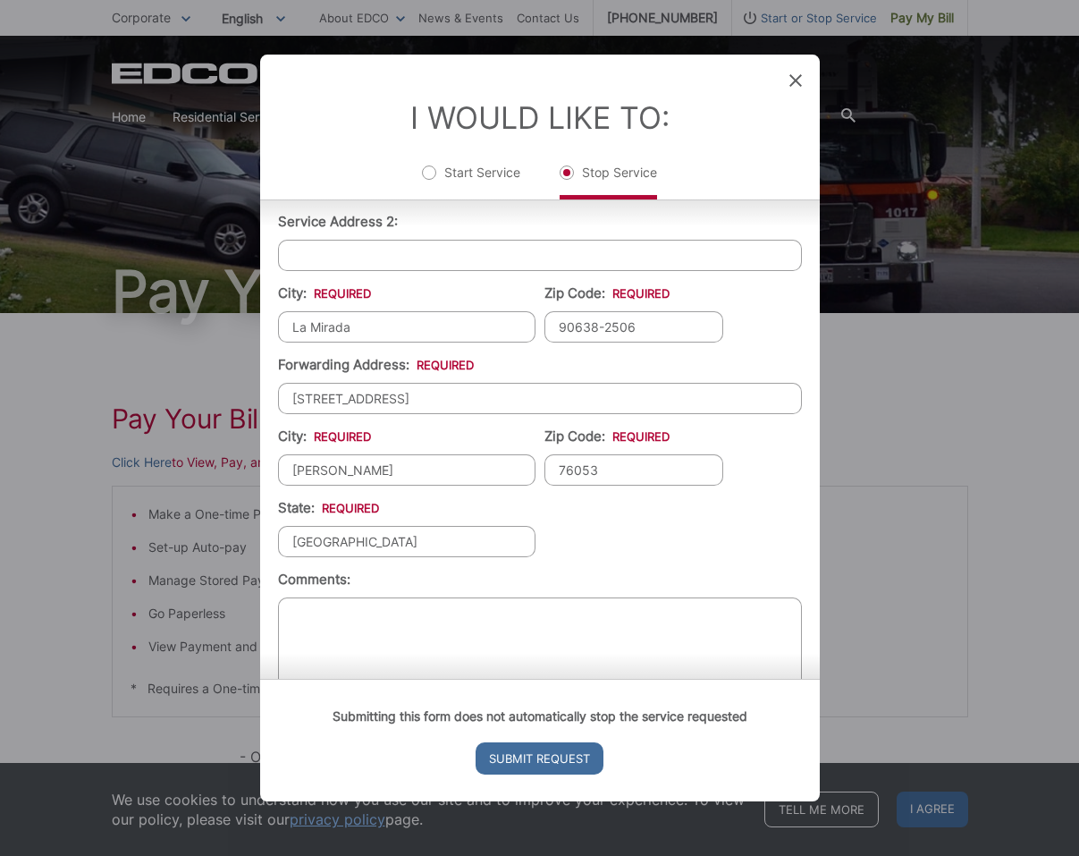
scroll to position [469, 0]
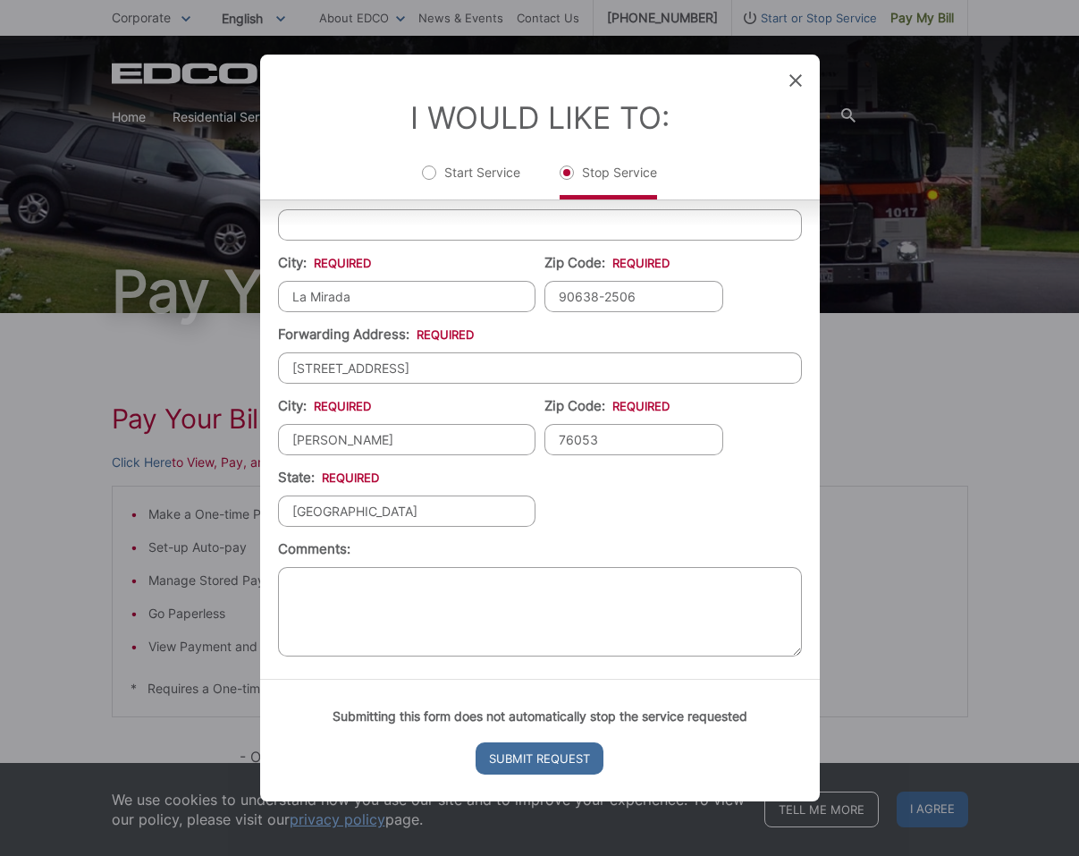
click at [624, 603] on textarea "Comments:" at bounding box center [540, 611] width 524 height 89
type textarea "I moved out to different state ([US_STATE]) please stop the service Thank you!"
click at [568, 758] on input "Submit Request" at bounding box center [540, 758] width 128 height 32
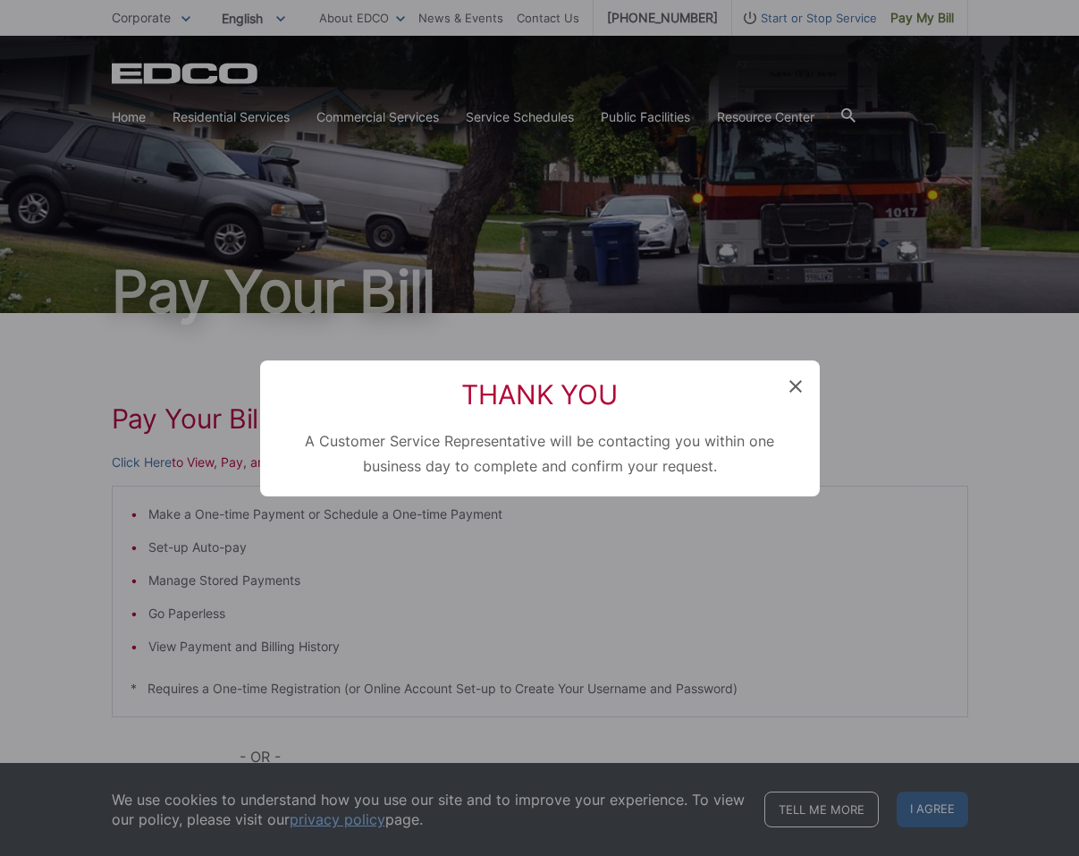
scroll to position [0, 0]
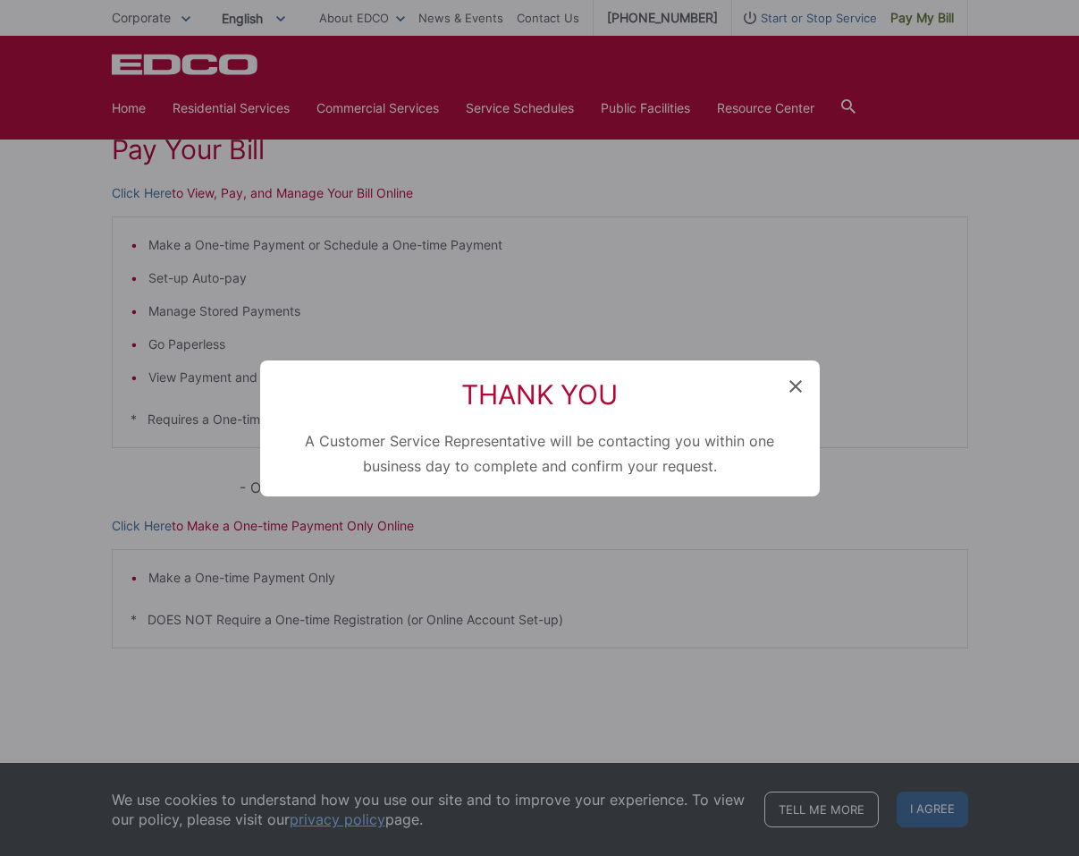
click at [798, 385] on icon at bounding box center [795, 386] width 13 height 13
